Goal: Task Accomplishment & Management: Use online tool/utility

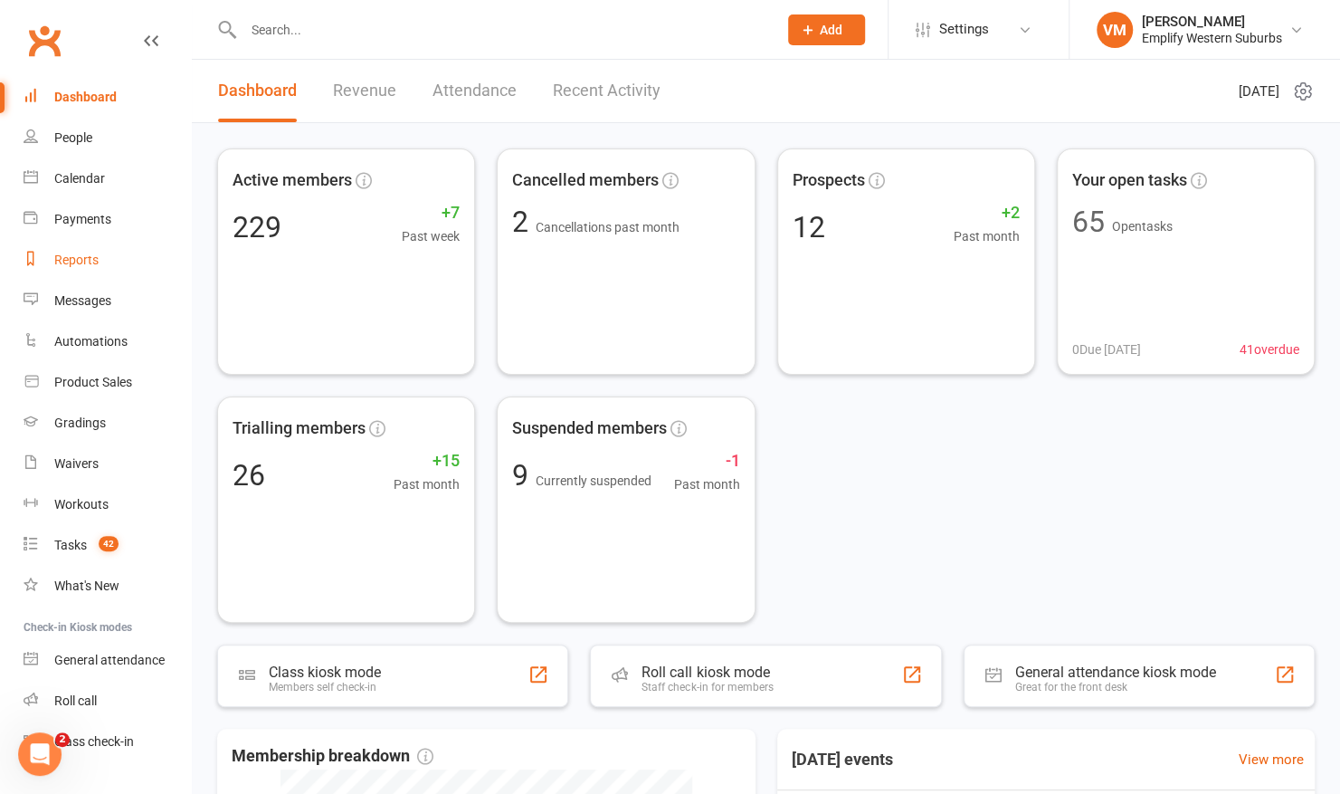
click at [101, 258] on link "Reports" at bounding box center [107, 260] width 167 height 41
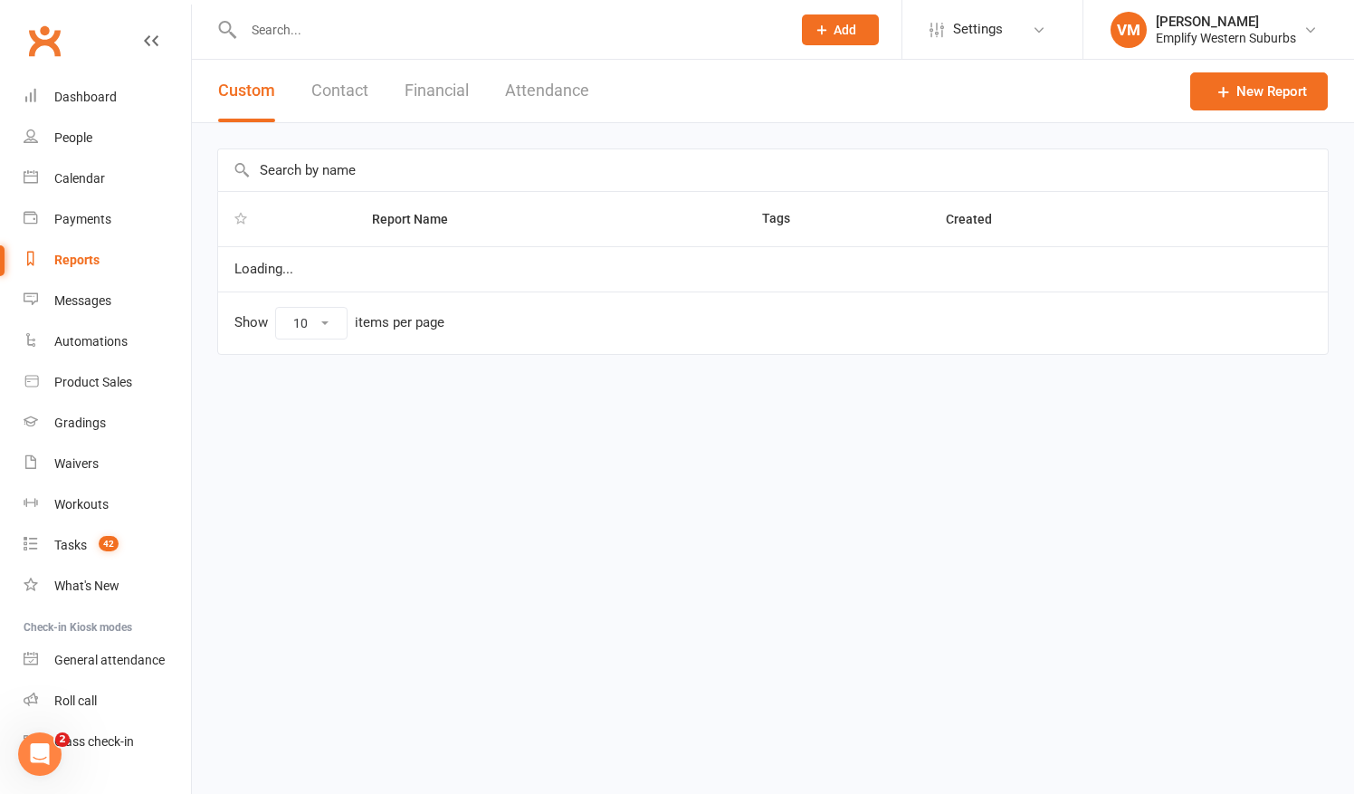
select select "50"
click at [557, 89] on button "Attendance" at bounding box center [547, 91] width 84 height 62
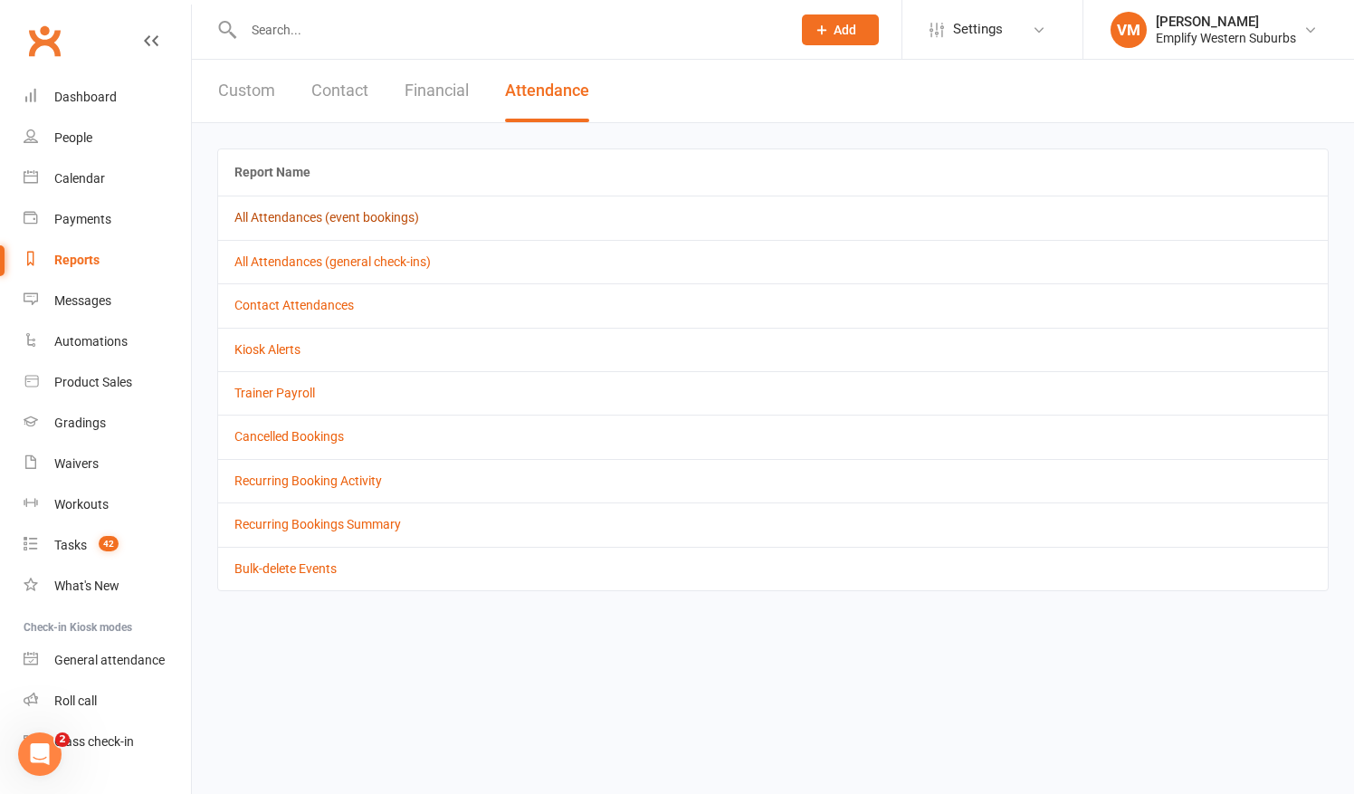
click at [353, 214] on link "All Attendances (event bookings)" at bounding box center [326, 217] width 185 height 14
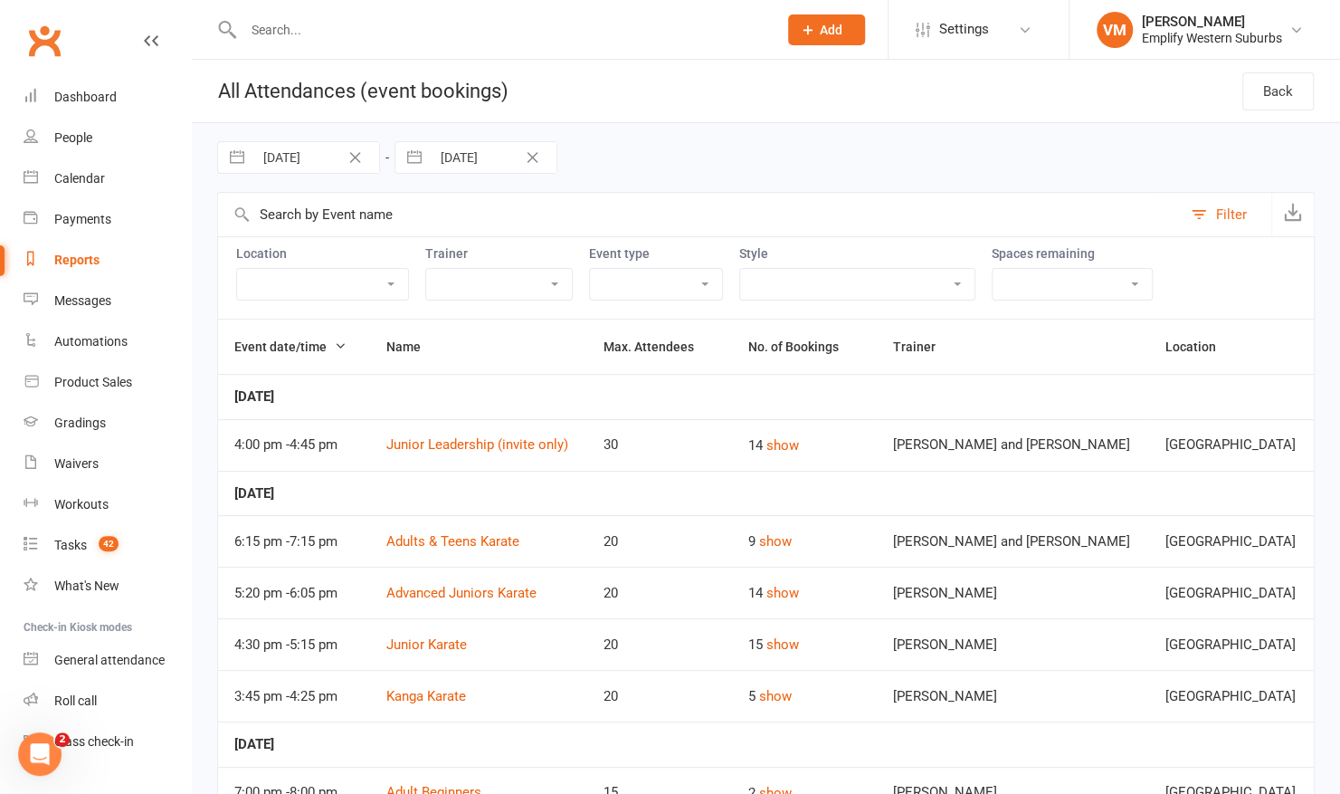
click at [311, 170] on input "[DATE]" at bounding box center [316, 157] width 126 height 31
select select "6"
select select "2025"
select select "7"
select select "2025"
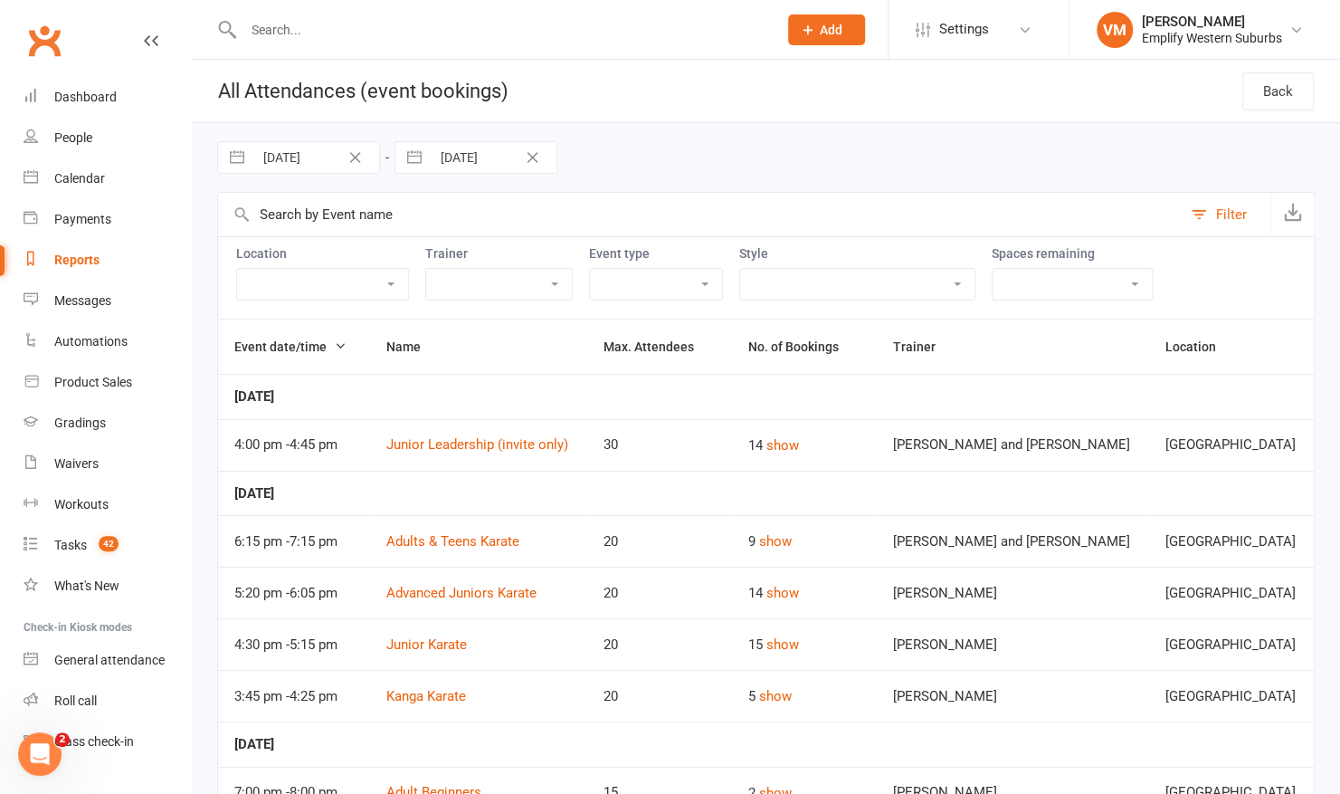
select select "8"
select select "2025"
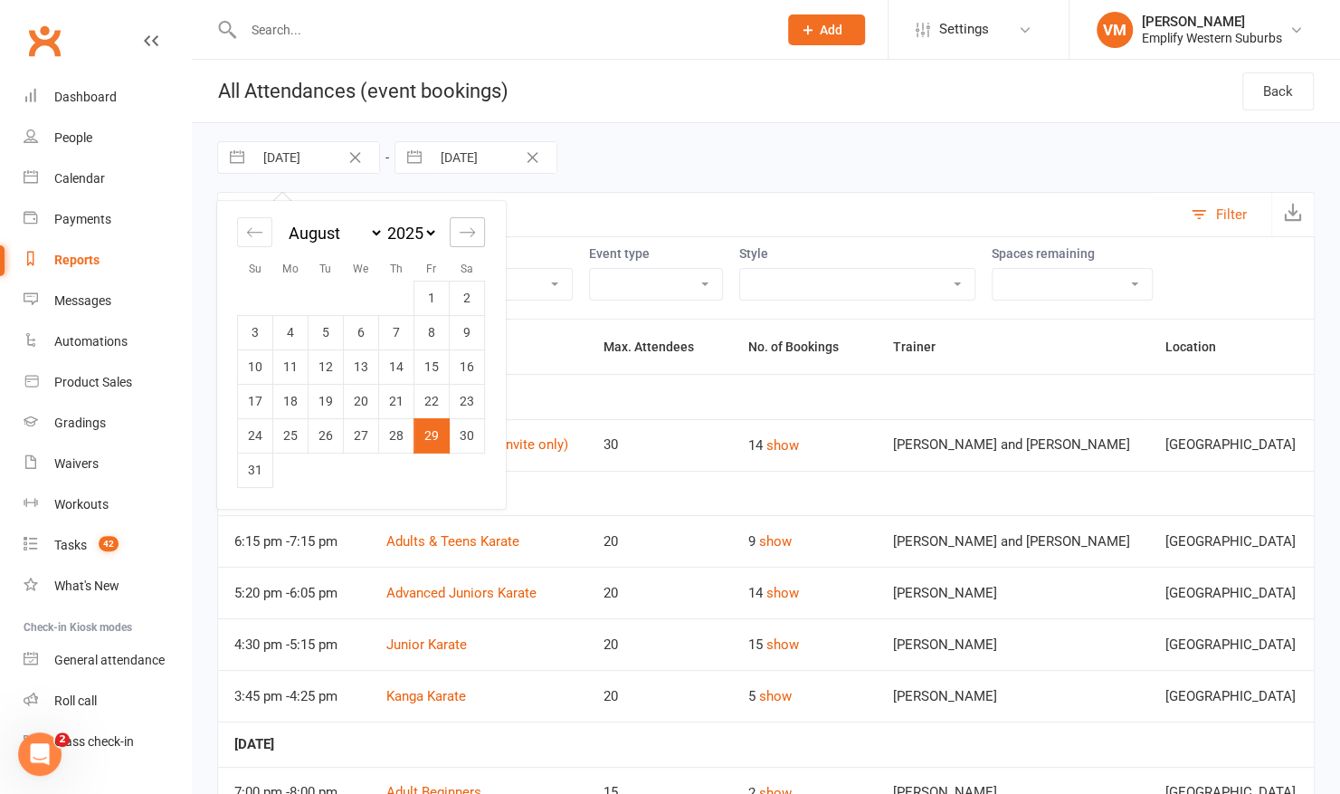
click at [474, 228] on icon "Move forward to switch to the next month." at bounding box center [467, 232] width 17 height 17
select select "9"
select select "2025"
click at [402, 327] on td "11" at bounding box center [396, 332] width 35 height 34
type input "[DATE]"
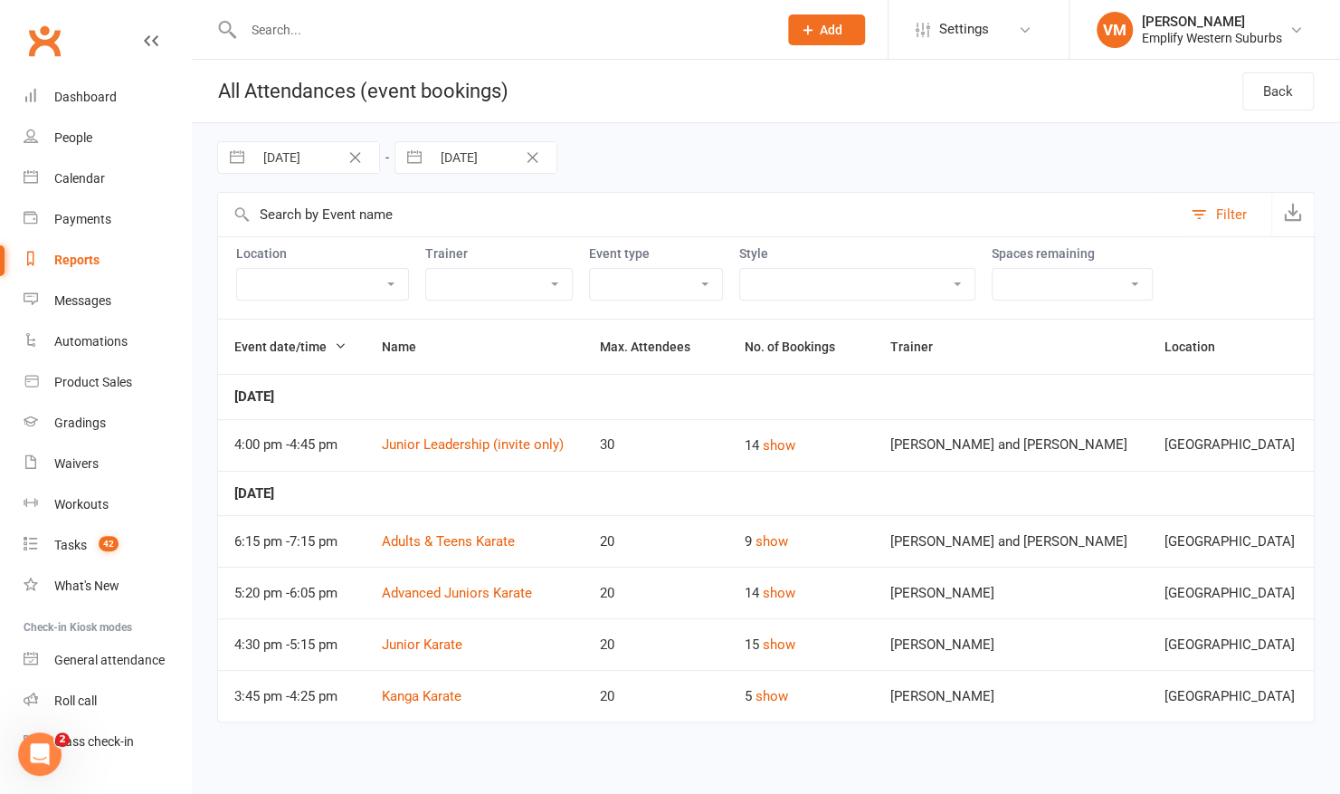
click at [478, 160] on input "[DATE]" at bounding box center [494, 157] width 126 height 31
select select "7"
select select "2025"
select select "8"
select select "2025"
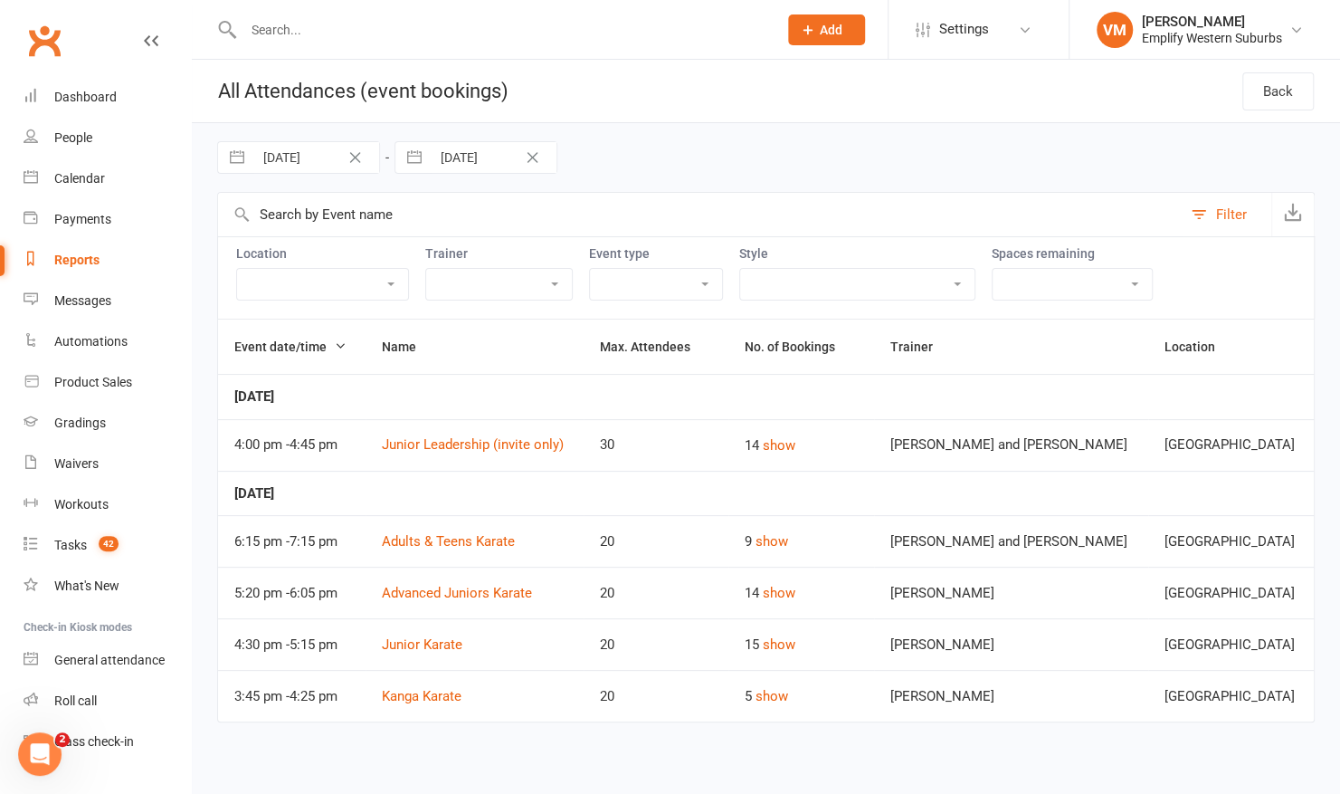
select select "9"
select select "2025"
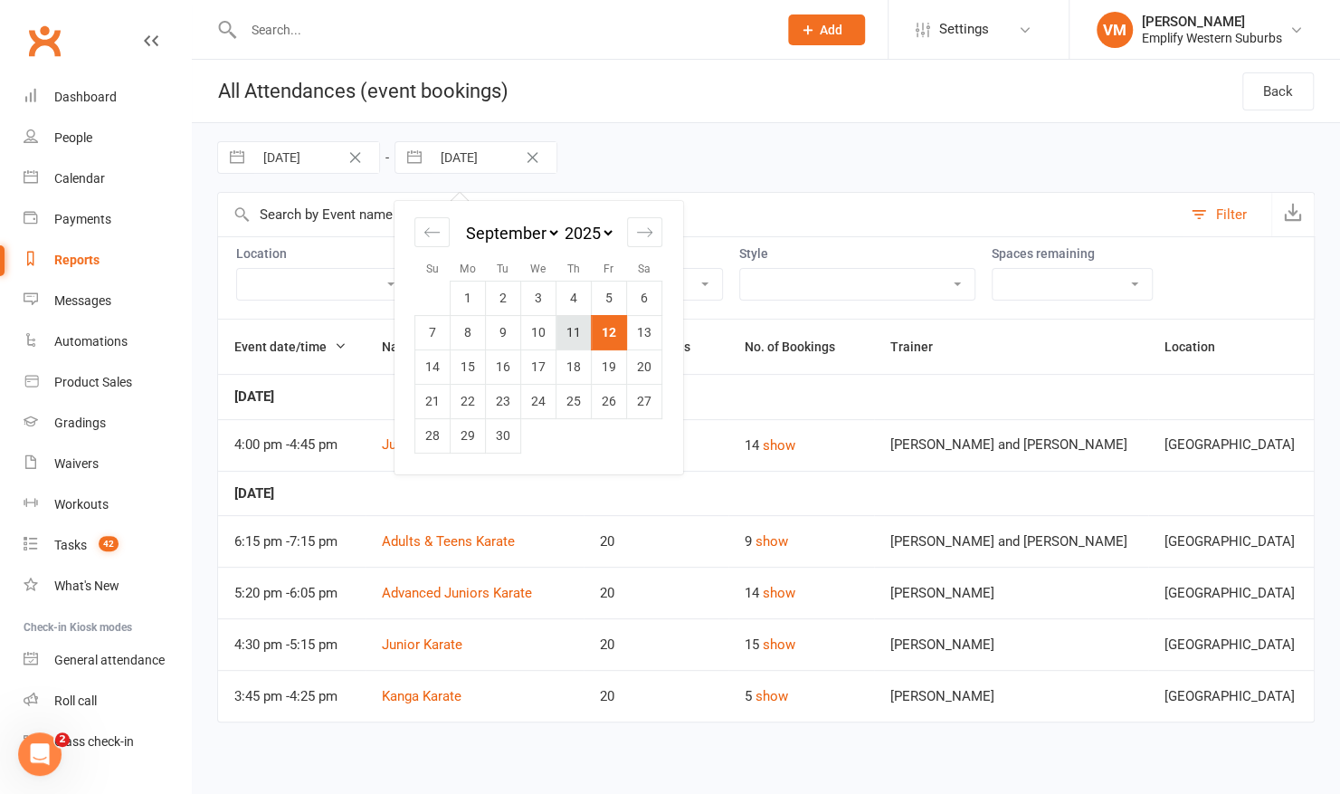
click at [574, 324] on td "11" at bounding box center [574, 332] width 35 height 34
type input "[DATE]"
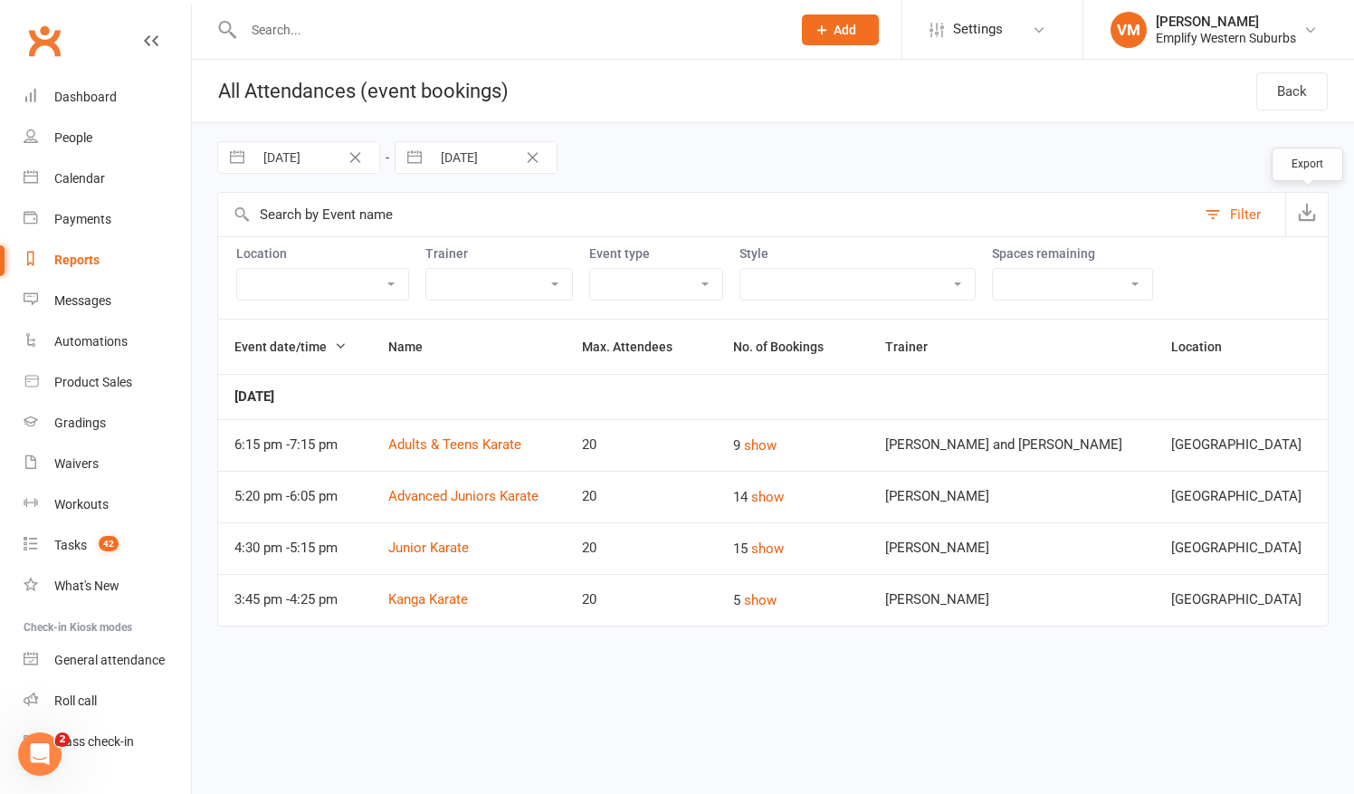
click at [1289, 218] on button "button" at bounding box center [1306, 214] width 43 height 43
click at [119, 99] on link "Dashboard" at bounding box center [107, 97] width 167 height 41
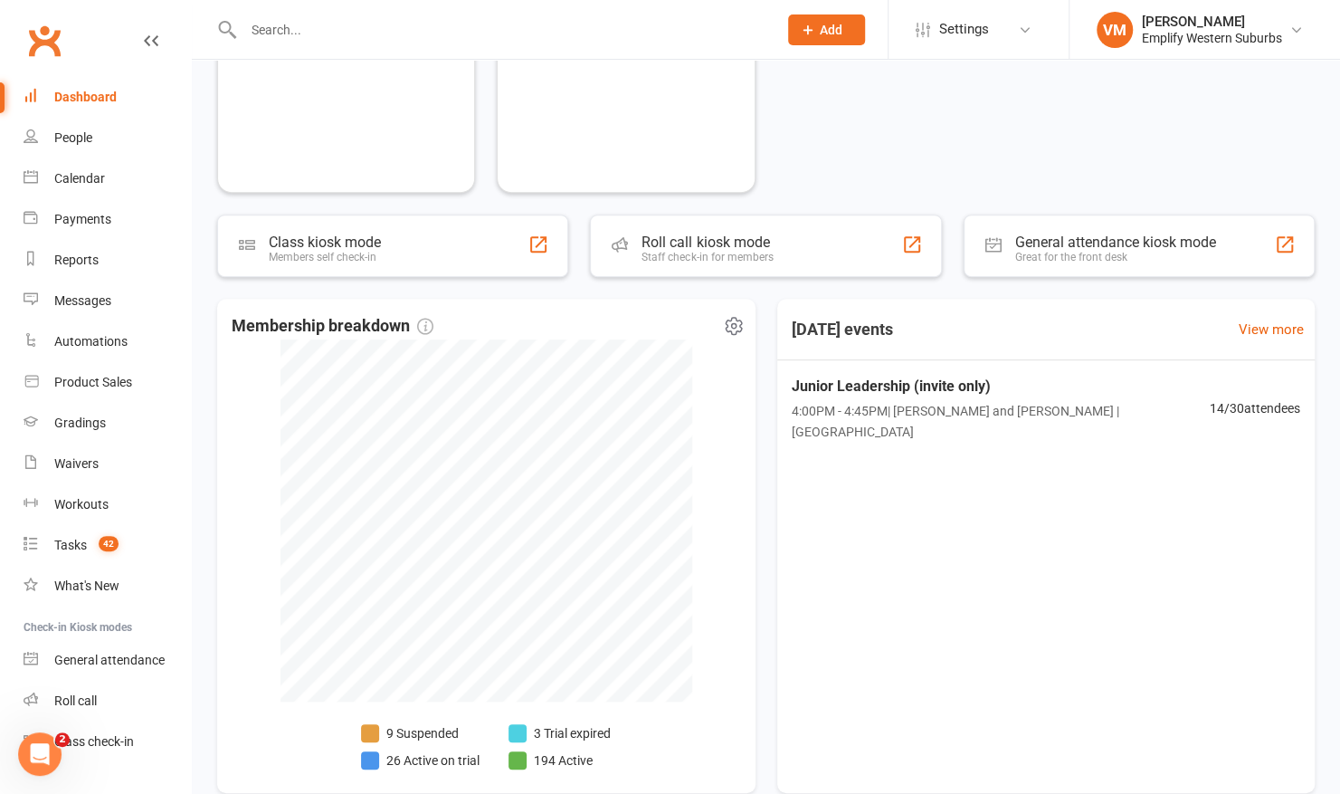
scroll to position [522, 0]
